Goal: Task Accomplishment & Management: Use online tool/utility

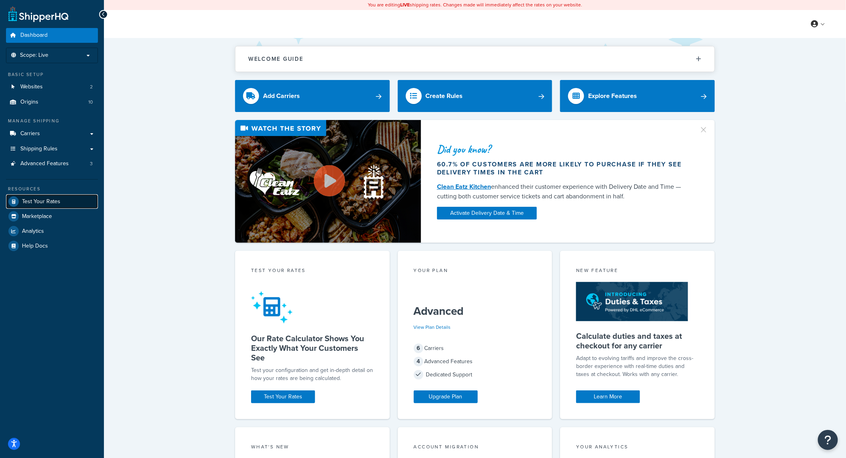
click at [41, 199] on span "Test Your Rates" at bounding box center [41, 201] width 38 height 7
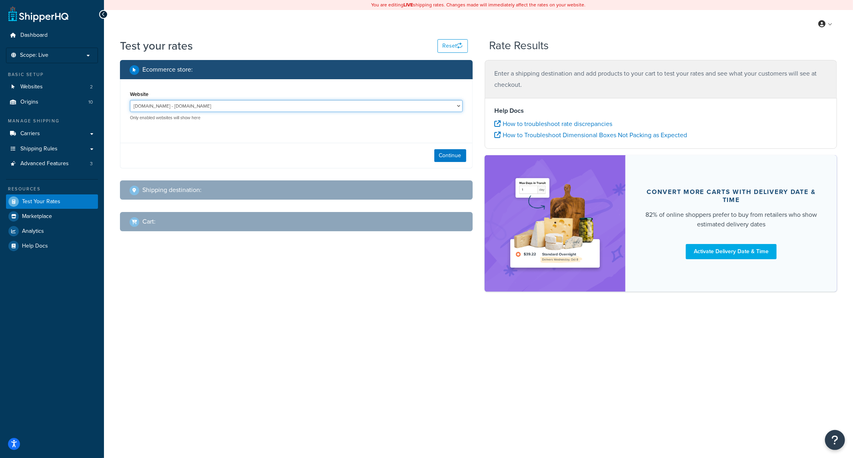
click at [365, 109] on select "[DOMAIN_NAME] - [DOMAIN_NAME] [DOMAIN_NAME] - [DOMAIN_NAME]" at bounding box center [296, 106] width 333 height 12
select select "f0590a72f4d173f699101fbc78d6c536"
click at [130, 100] on select "[DOMAIN_NAME] - [DOMAIN_NAME] [DOMAIN_NAME] - [DOMAIN_NAME]" at bounding box center [296, 106] width 333 height 12
click at [432, 154] on div "Continue" at bounding box center [296, 155] width 352 height 25
click at [453, 158] on button "Continue" at bounding box center [450, 155] width 32 height 13
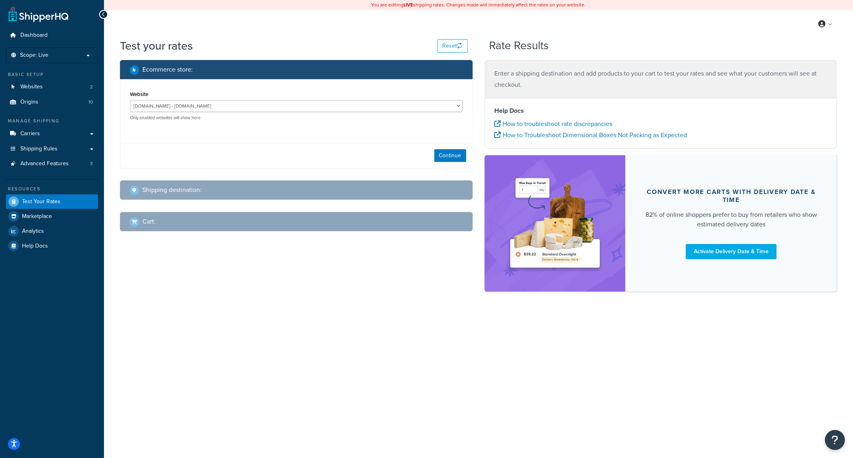
select select "[GEOGRAPHIC_DATA]"
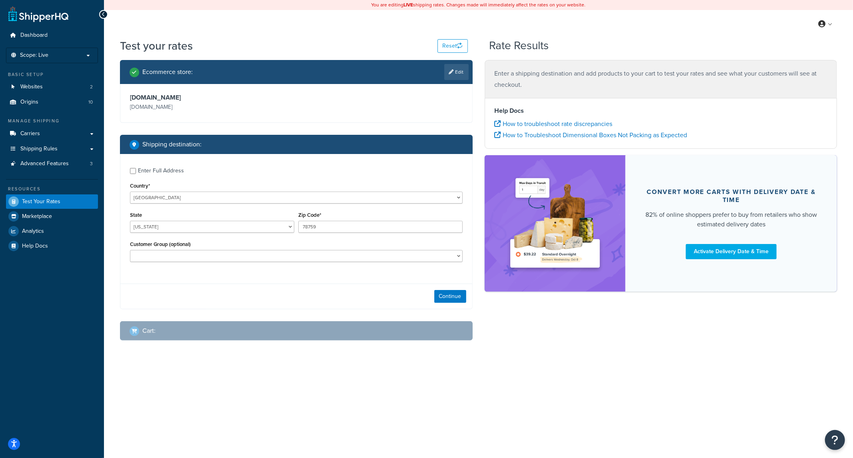
drag, startPoint x: 161, startPoint y: 177, endPoint x: 165, endPoint y: 178, distance: 4.2
click at [162, 177] on div "Enter Full Address Country* [GEOGRAPHIC_DATA] [GEOGRAPHIC_DATA] [GEOGRAPHIC_DAT…" at bounding box center [296, 216] width 352 height 124
click at [167, 174] on div "Enter Full Address" at bounding box center [161, 170] width 46 height 11
click at [136, 174] on input "Enter Full Address" at bounding box center [133, 171] width 6 height 6
checkbox input "true"
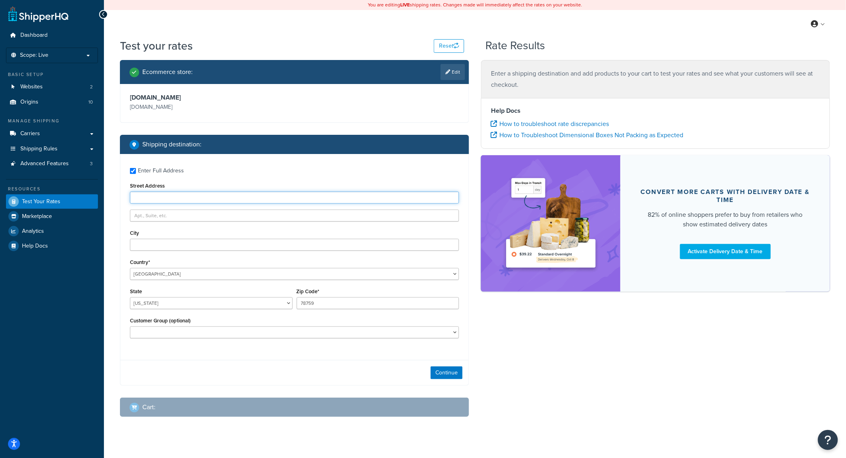
click at [170, 199] on input "Street Address" at bounding box center [294, 198] width 329 height 12
type input "[STREET_ADDRESS]"
type input "R"
type input "[GEOGRAPHIC_DATA]"
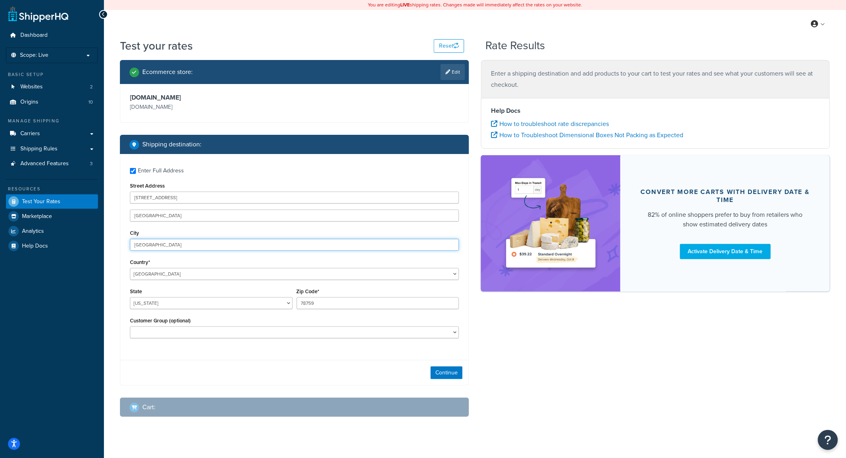
type input "[GEOGRAPHIC_DATA]"
select select "FL"
type input "34102"
click at [210, 336] on select "Logged In Not Logged in Retail Wholesale" at bounding box center [294, 332] width 329 height 12
select select "Wholesale"
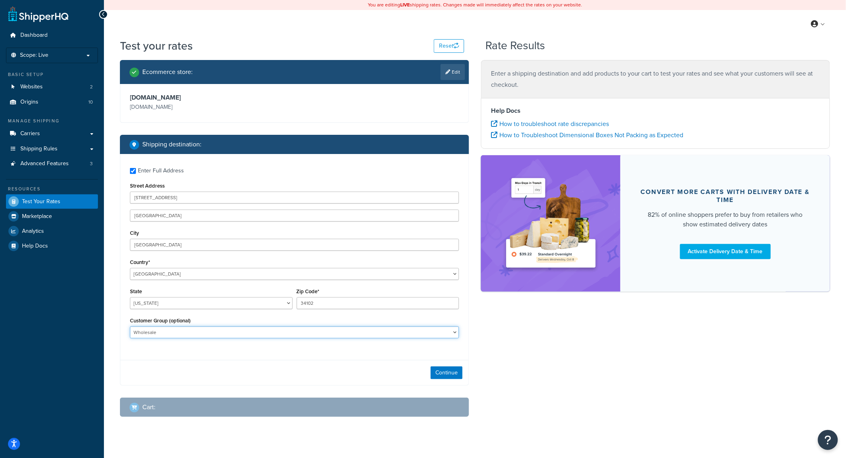
click at [130, 327] on select "Logged In Not Logged in Retail Wholesale" at bounding box center [294, 332] width 329 height 12
click at [442, 375] on button "Continue" at bounding box center [447, 372] width 32 height 13
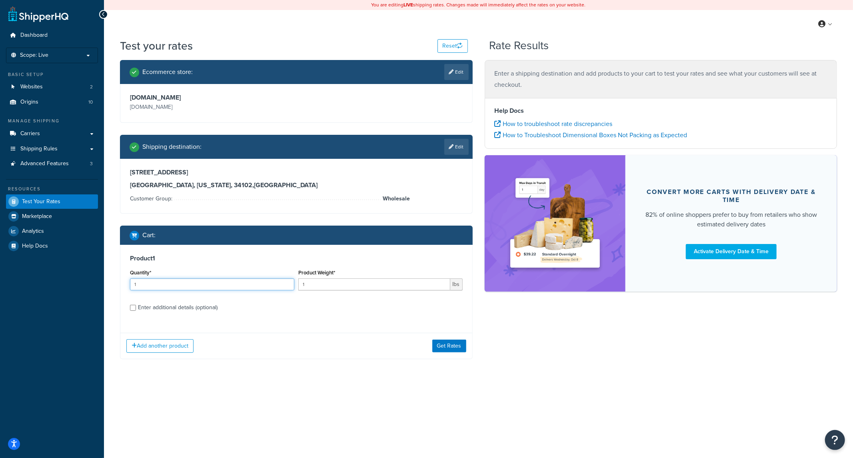
click at [163, 287] on input "1" at bounding box center [212, 284] width 164 height 12
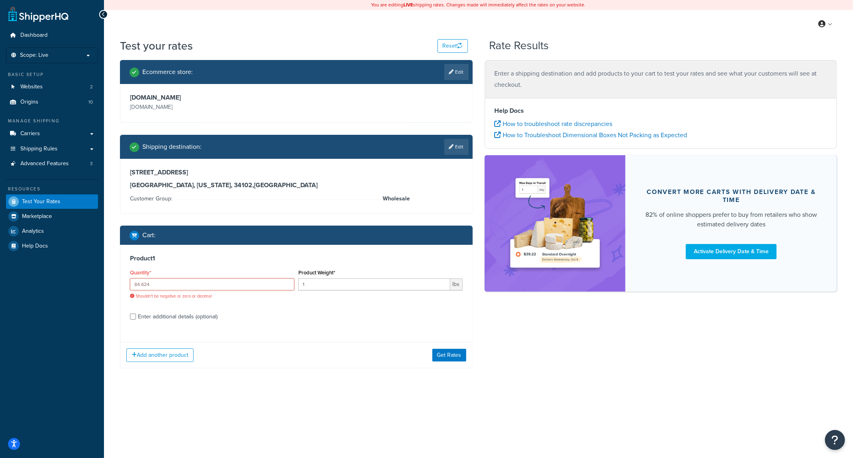
click at [215, 285] on input "84.624" at bounding box center [212, 284] width 164 height 12
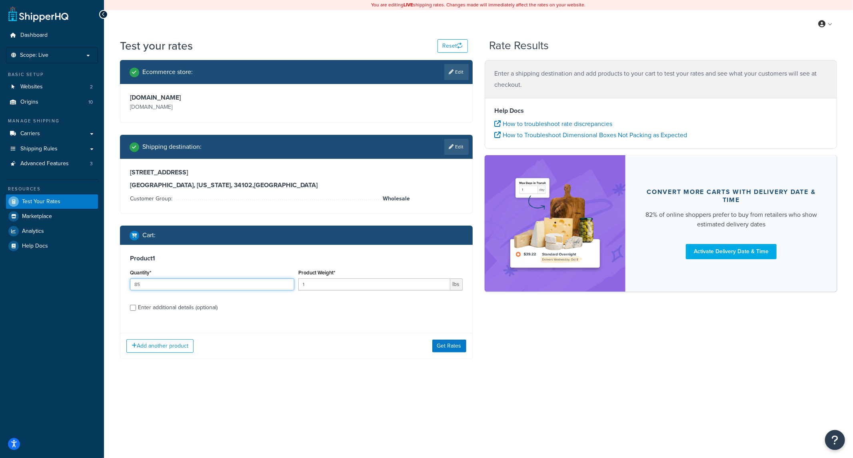
type input "85"
click at [350, 287] on input "1" at bounding box center [374, 284] width 152 height 12
click at [353, 284] on input "1" at bounding box center [374, 284] width 152 height 12
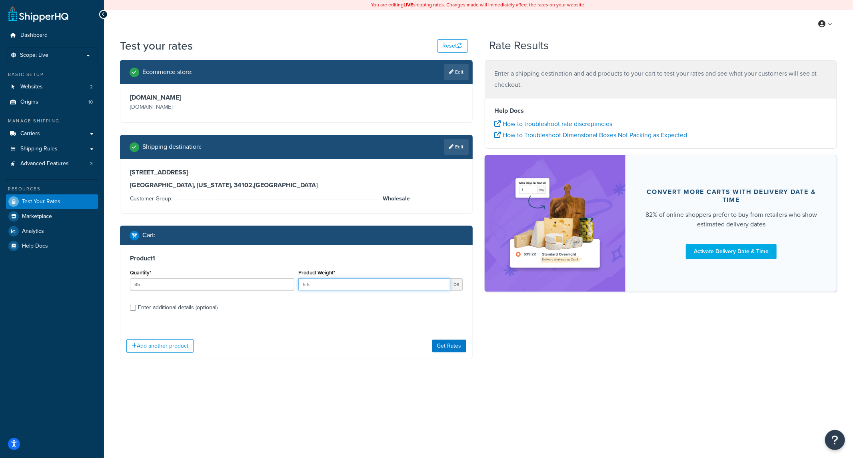
type input "5.5"
click at [543, 374] on div "Test your rates Reset Rate Results Ecommerce store : Edit [DOMAIN_NAME] [DOMAIN…" at bounding box center [478, 214] width 749 height 353
click at [149, 309] on div "Enter additional details (optional)" at bounding box center [178, 307] width 80 height 11
click at [136, 309] on input "Enter additional details (optional)" at bounding box center [133, 308] width 6 height 6
checkbox input "true"
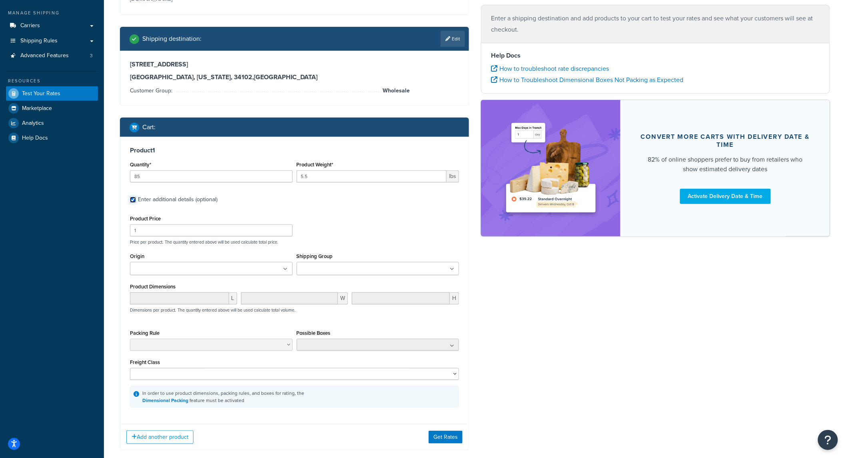
scroll to position [118, 0]
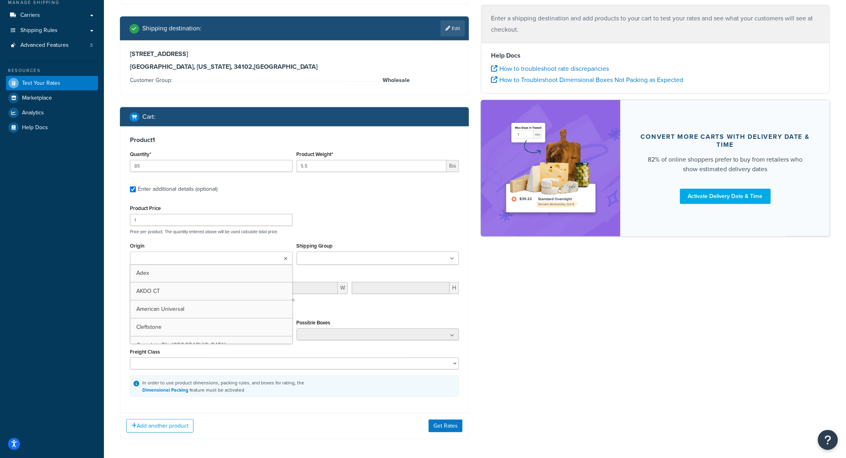
click at [151, 259] on input "Origin" at bounding box center [167, 258] width 71 height 9
drag, startPoint x: 579, startPoint y: 380, endPoint x: 454, endPoint y: 312, distance: 142.4
click at [579, 379] on div "Ecommerce store : Edit [DOMAIN_NAME] [DOMAIN_NAME] Shipping destination : Edit …" at bounding box center [475, 198] width 722 height 512
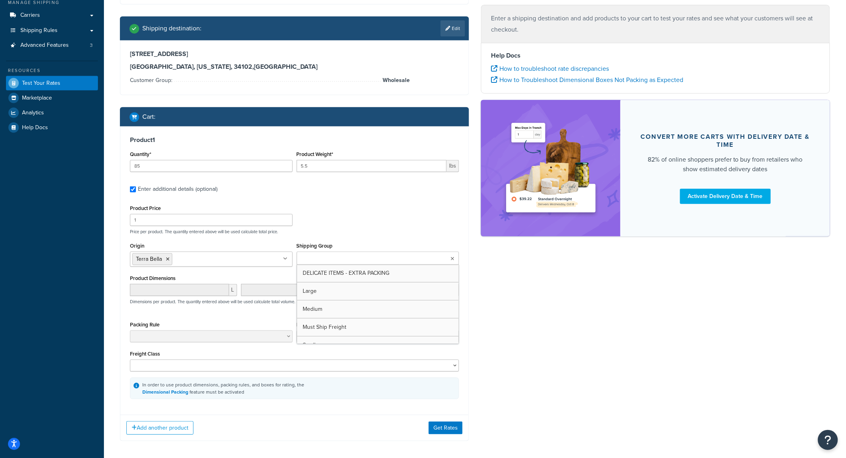
click at [382, 255] on ul at bounding box center [378, 257] width 163 height 13
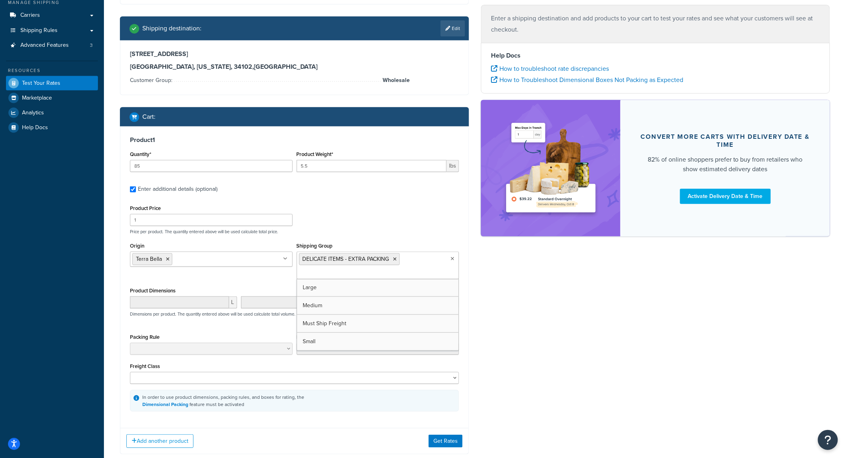
drag, startPoint x: 350, startPoint y: 279, endPoint x: 359, endPoint y: 277, distance: 8.9
click at [532, 341] on div "Ecommerce store : Edit [DOMAIN_NAME] [DOMAIN_NAME] Shipping destination : Edit …" at bounding box center [475, 204] width 722 height 525
drag, startPoint x: 406, startPoint y: 380, endPoint x: 346, endPoint y: 373, distance: 60.5
click at [406, 380] on select "50 55 60 65 70 77.5 85 92.5 100 110 125 150 175 200 250 300 400 500" at bounding box center [294, 378] width 329 height 12
drag, startPoint x: 625, startPoint y: 356, endPoint x: 540, endPoint y: 392, distance: 92.5
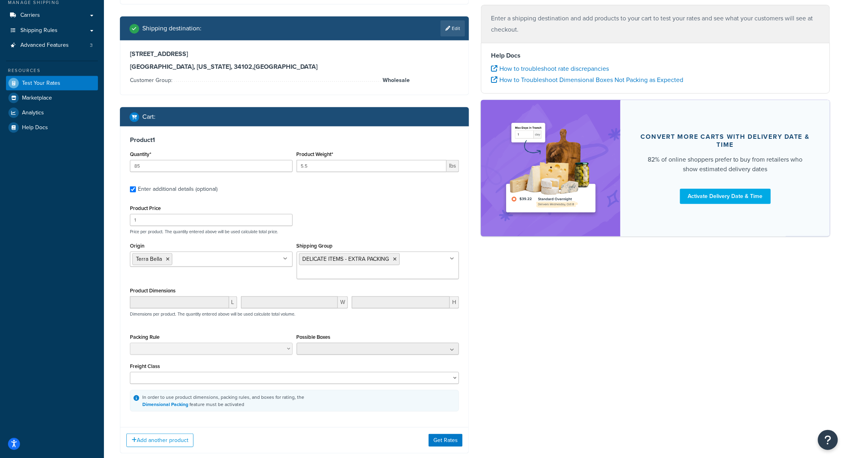
click at [619, 362] on div "Ecommerce store : Edit [DOMAIN_NAME] [DOMAIN_NAME] Shipping destination : Edit …" at bounding box center [475, 204] width 722 height 524
drag, startPoint x: 439, startPoint y: 438, endPoint x: 548, endPoint y: 434, distance: 109.2
click at [441, 438] on button "Get Rates" at bounding box center [446, 440] width 34 height 13
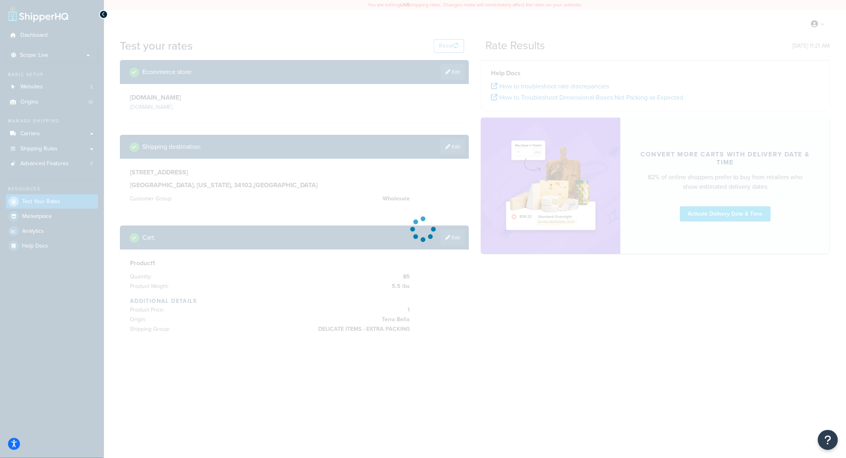
scroll to position [0, 0]
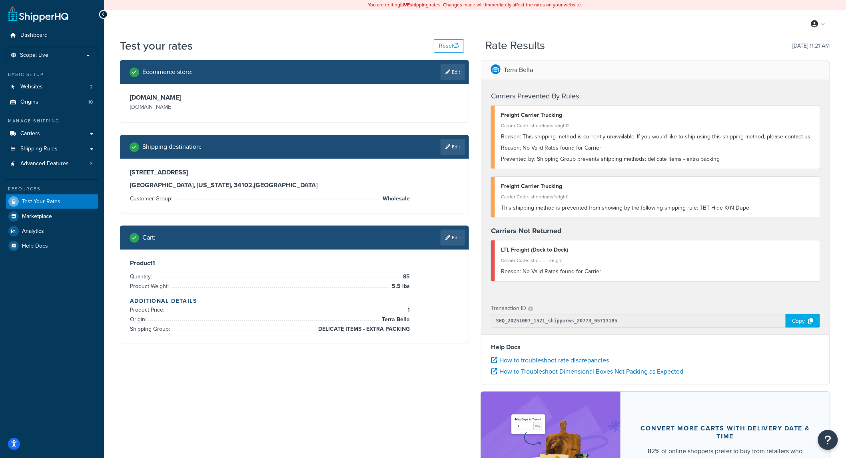
click at [449, 239] on icon at bounding box center [447, 237] width 5 height 5
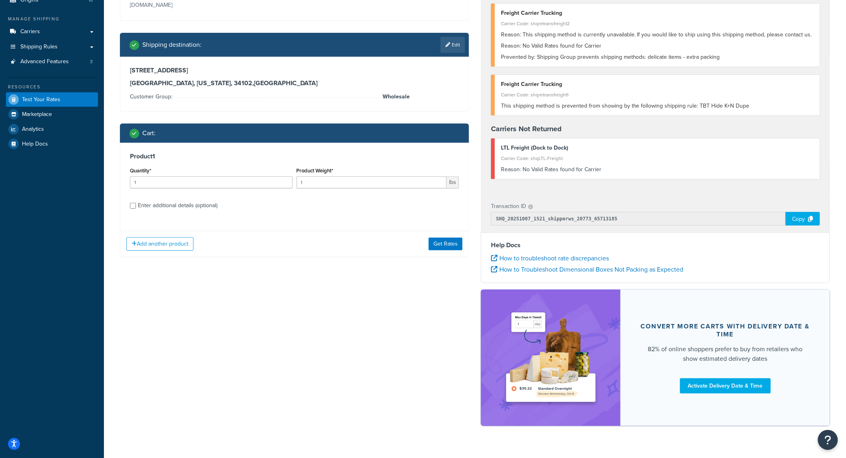
scroll to position [118, 0]
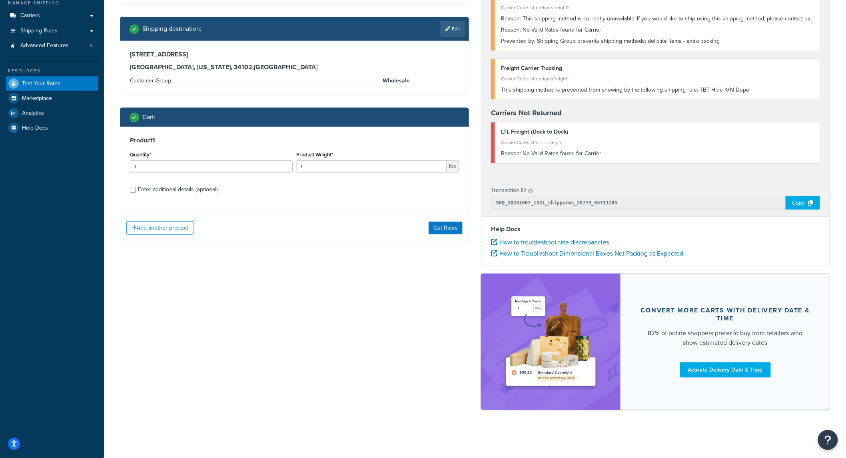
click at [171, 189] on div "Enter additional details (optional)" at bounding box center [178, 189] width 80 height 11
click at [136, 189] on input "Enter additional details (optional)" at bounding box center [133, 190] width 6 height 6
checkbox input "true"
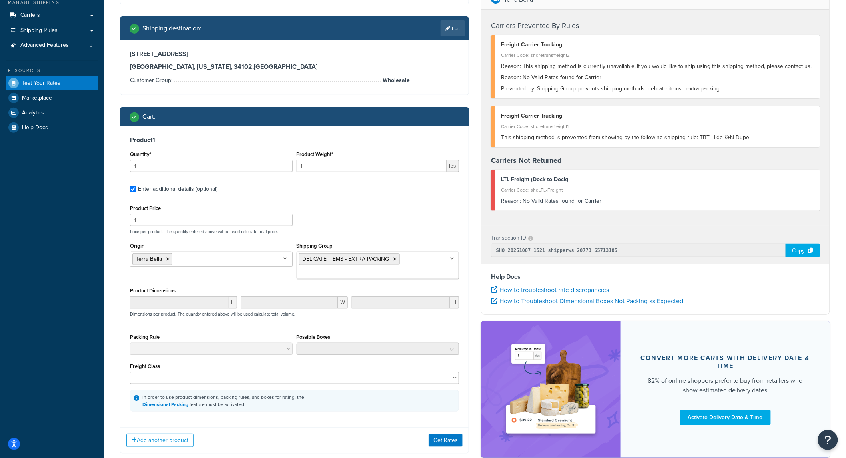
click at [396, 260] on icon at bounding box center [395, 259] width 4 height 5
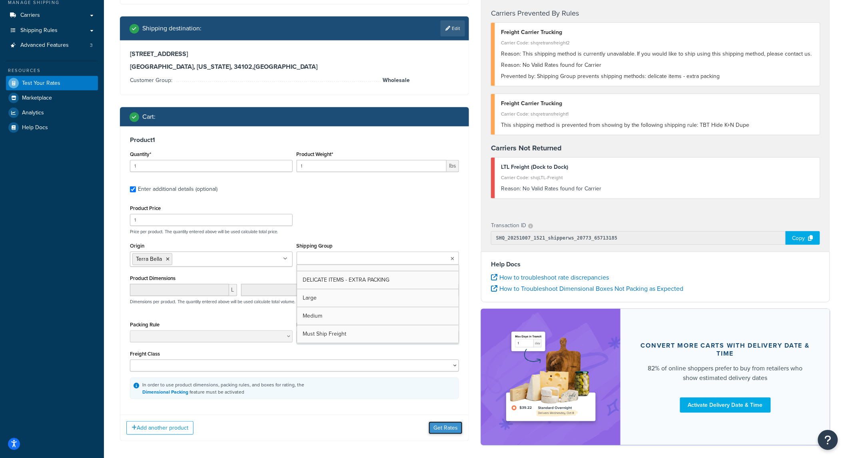
click at [447, 429] on button "Get Rates" at bounding box center [446, 427] width 34 height 13
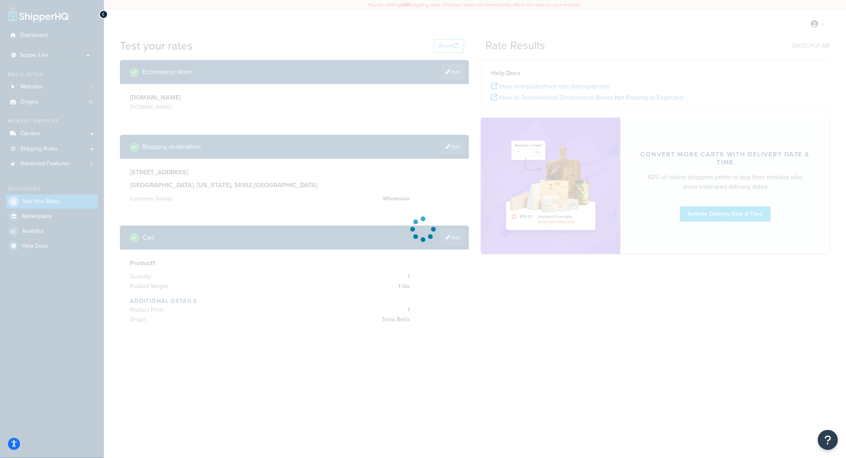
scroll to position [0, 0]
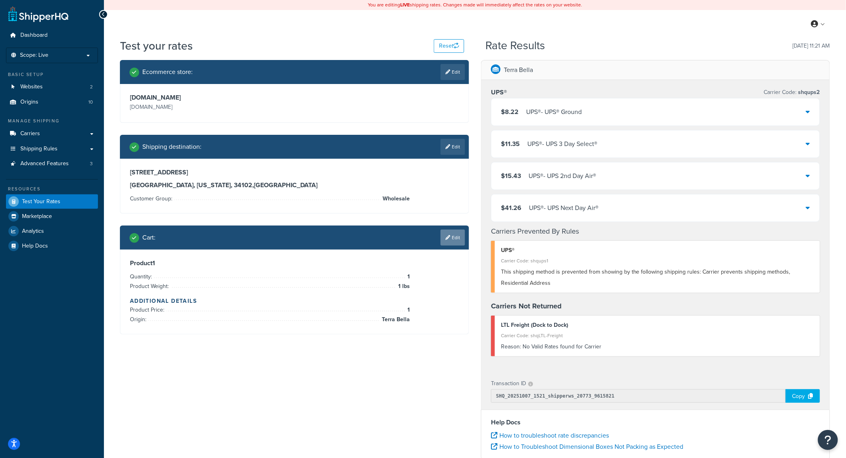
click at [457, 239] on link "Edit" at bounding box center [453, 238] width 24 height 16
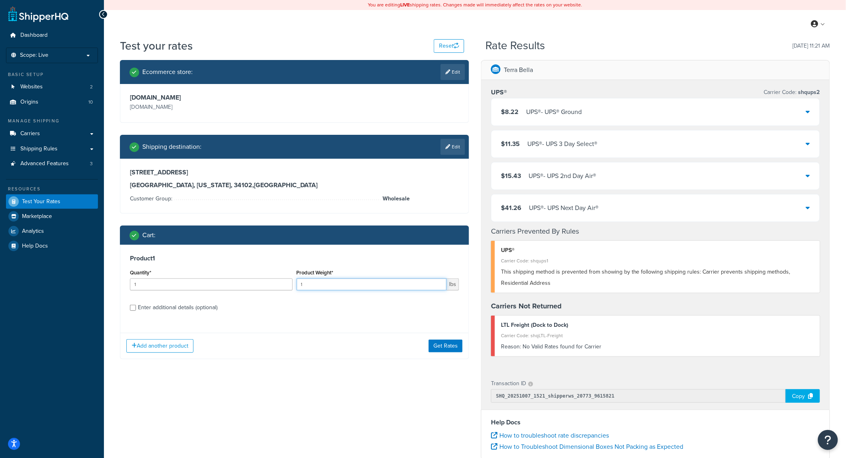
click at [328, 282] on input "1" at bounding box center [372, 284] width 150 height 12
click at [341, 290] on input "1" at bounding box center [372, 284] width 150 height 12
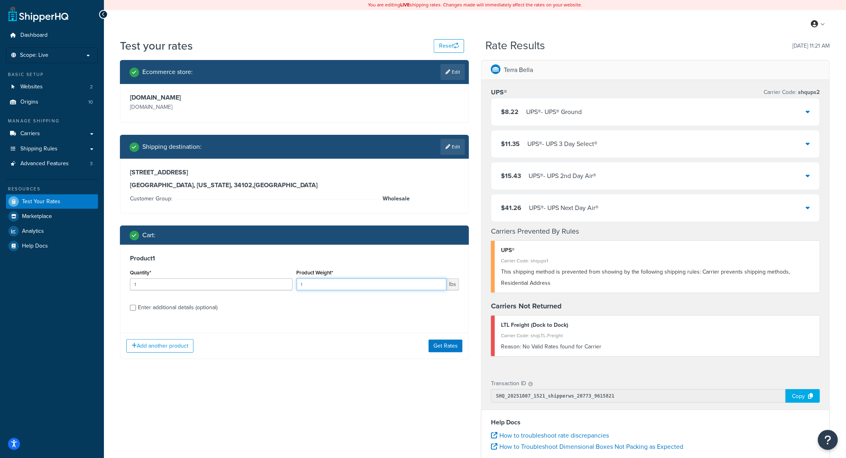
click at [341, 290] on input "1" at bounding box center [372, 284] width 150 height 12
type input "465"
click at [437, 349] on button "Get Rates" at bounding box center [446, 345] width 34 height 13
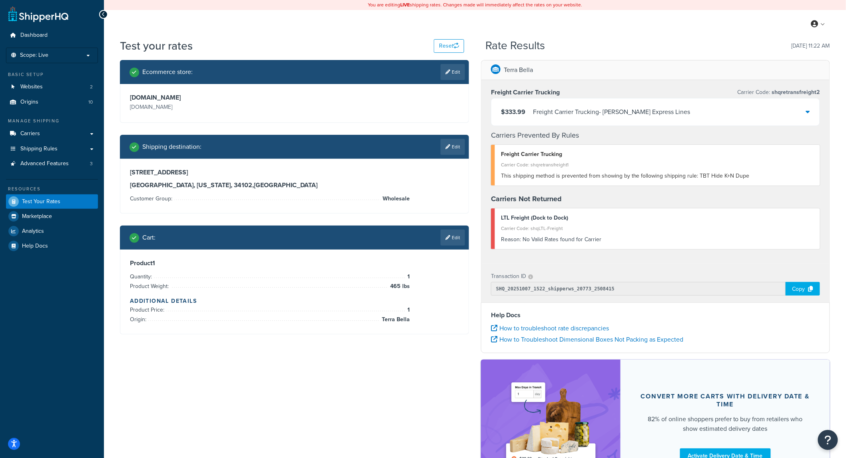
click at [455, 236] on link "Edit" at bounding box center [453, 238] width 24 height 16
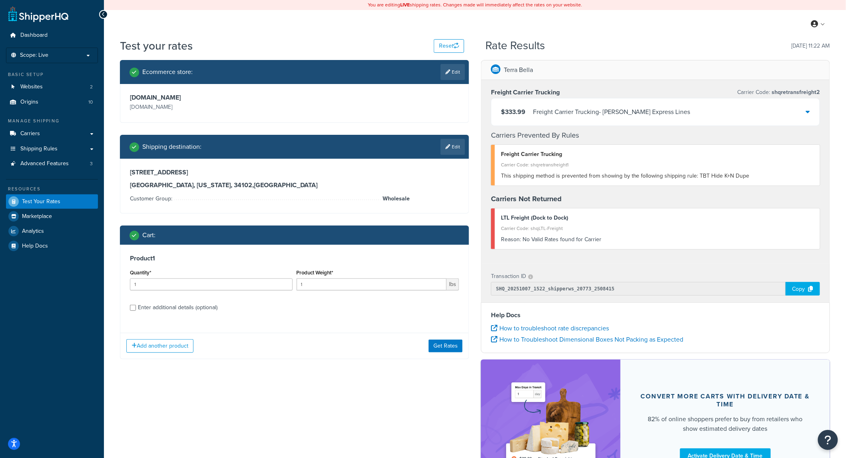
click at [186, 302] on div "Enter additional details (optional)" at bounding box center [178, 307] width 80 height 11
click at [216, 308] on div "Enter additional details (optional)" at bounding box center [178, 307] width 80 height 11
click at [136, 308] on input "Enter additional details (optional)" at bounding box center [133, 308] width 6 height 6
checkbox input "true"
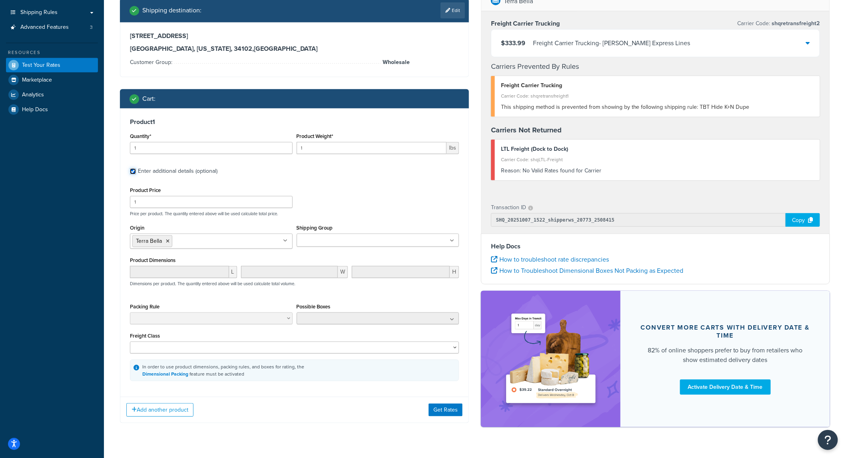
scroll to position [154, 0]
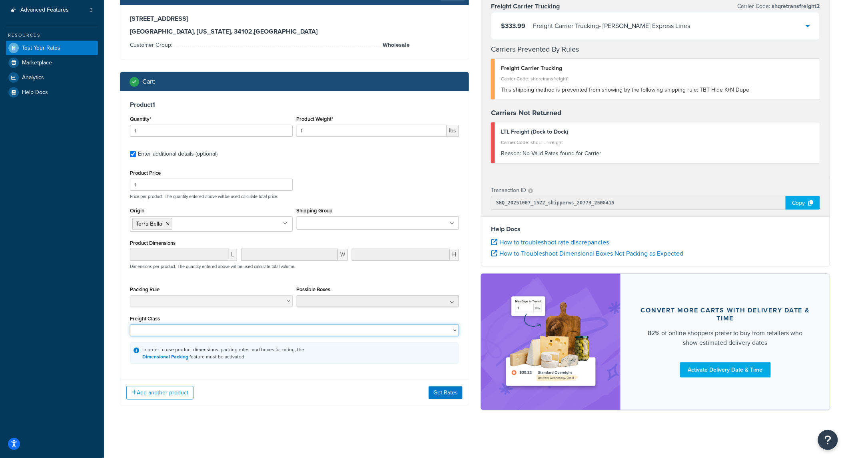
drag, startPoint x: 217, startPoint y: 334, endPoint x: 217, endPoint y: 341, distance: 7.2
click at [218, 337] on div "Product Price 1 Price per product. The quantity entered above will be used calc…" at bounding box center [294, 266] width 329 height 196
click at [217, 337] on div "Product Price 1 Price per product. The quantity entered above will be used calc…" at bounding box center [294, 266] width 329 height 196
click at [325, 129] on input "1" at bounding box center [372, 131] width 150 height 12
click at [326, 129] on input "1" at bounding box center [372, 131] width 150 height 12
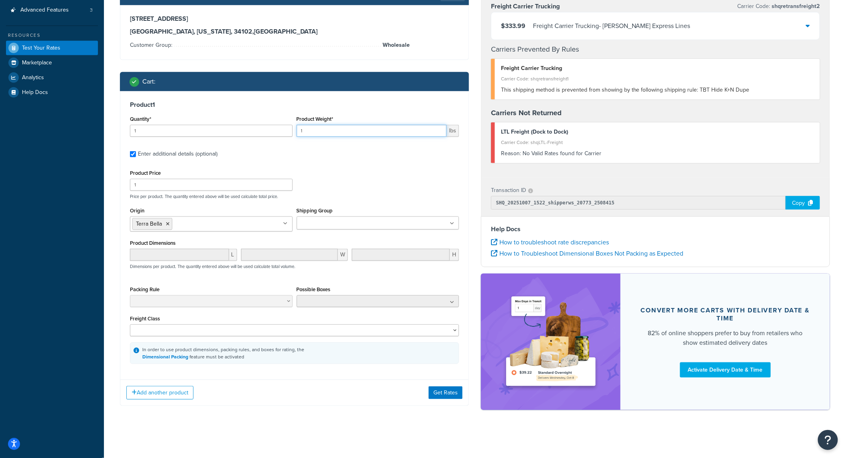
click at [326, 129] on input "1" at bounding box center [372, 131] width 150 height 12
click at [326, 130] on input "1" at bounding box center [372, 131] width 150 height 12
type input "500"
click at [451, 403] on div "Add another product Get Rates" at bounding box center [294, 392] width 348 height 26
click at [449, 397] on button "Get Rates" at bounding box center [446, 392] width 34 height 13
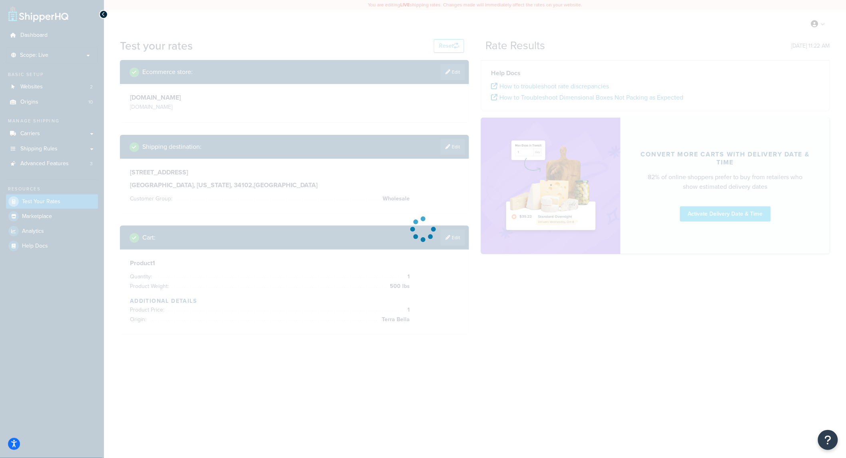
scroll to position [0, 0]
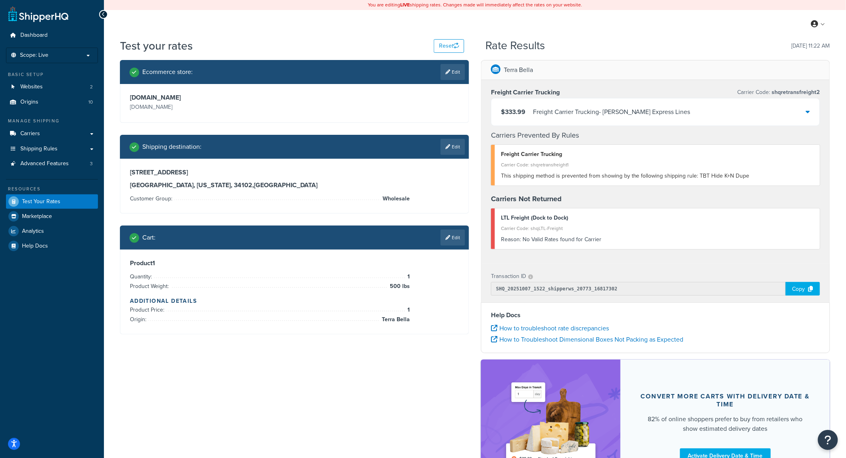
click at [802, 168] on div "Carrier Code: shqretransfreight1" at bounding box center [657, 164] width 313 height 11
click at [810, 113] on div "$333.99 Freight Carrier Trucking - [PERSON_NAME] Express Lines" at bounding box center [655, 111] width 328 height 27
